Goal: Information Seeking & Learning: Learn about a topic

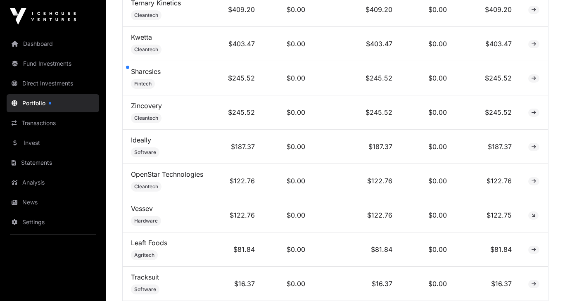
scroll to position [791, 0]
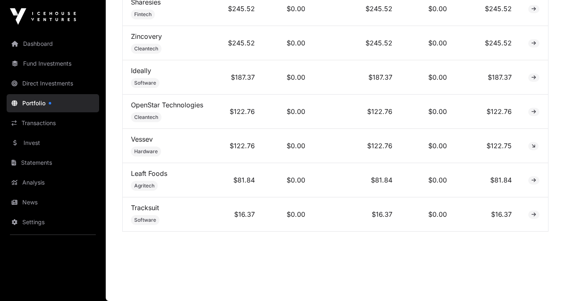
click at [66, 84] on link "Direct Investments" at bounding box center [53, 83] width 92 height 18
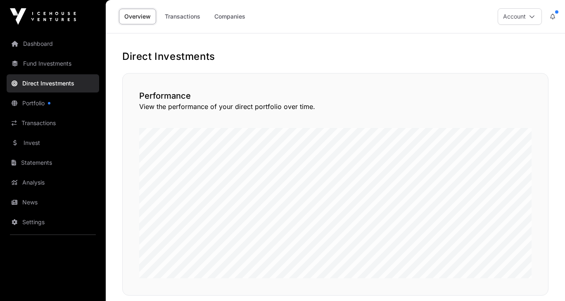
click at [51, 126] on link "Transactions" at bounding box center [53, 123] width 92 height 18
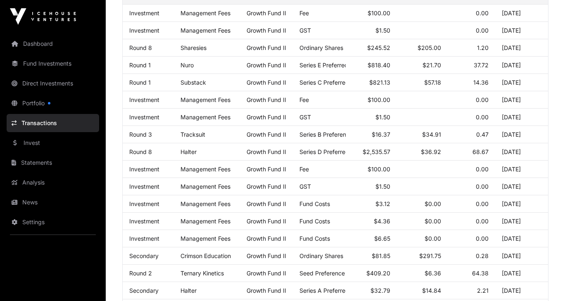
scroll to position [149, 0]
click at [333, 155] on span "Series D Preferred Stock" at bounding box center [332, 151] width 67 height 7
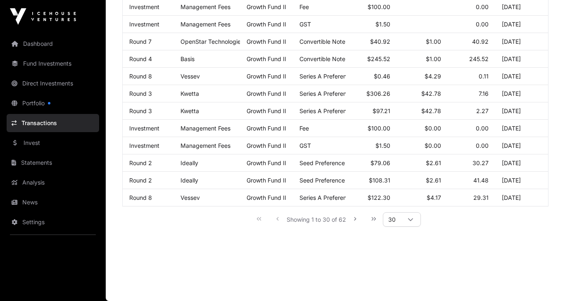
scroll to position [466, 0]
click at [394, 222] on span "30" at bounding box center [391, 220] width 17 height 14
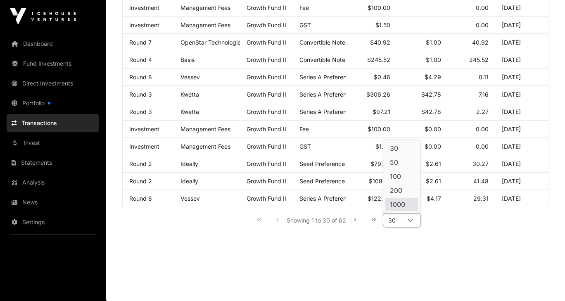
click at [54, 109] on link "Portfolio" at bounding box center [53, 103] width 92 height 18
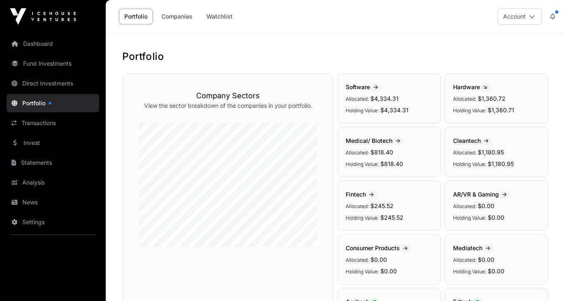
scroll to position [0, 0]
click at [51, 184] on link "Analysis" at bounding box center [53, 182] width 92 height 18
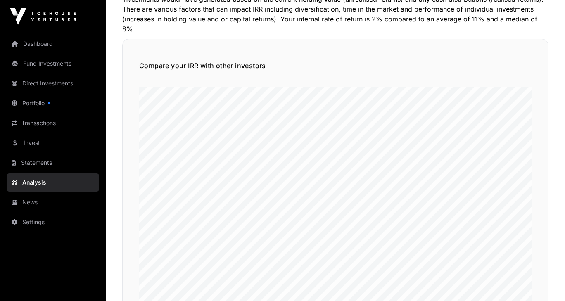
scroll to position [84, 0]
click at [51, 162] on link "Statements" at bounding box center [53, 163] width 92 height 18
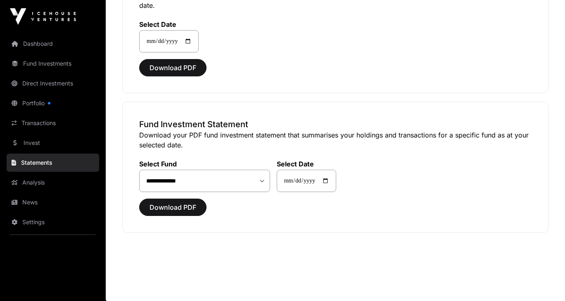
scroll to position [108, 0]
